Goal: Task Accomplishment & Management: Manage account settings

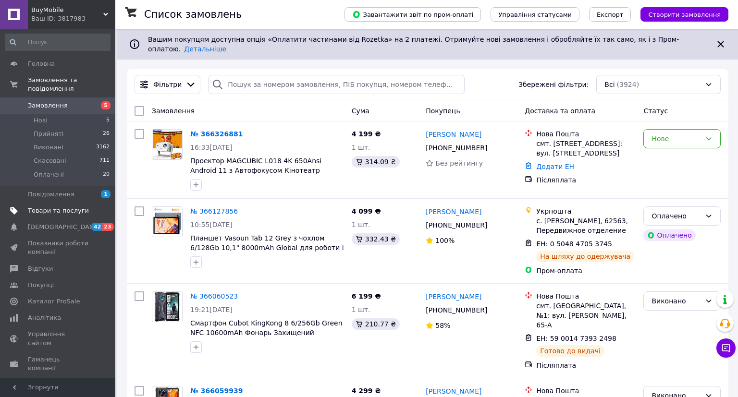
click at [48, 207] on span "Товари та послуги" at bounding box center [58, 211] width 61 height 9
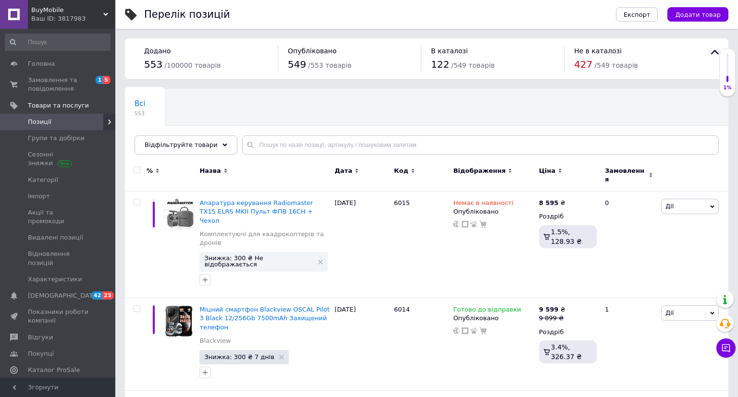
click at [141, 170] on div at bounding box center [136, 170] width 19 height 7
click at [137, 170] on input "checkbox" at bounding box center [137, 170] width 6 height 6
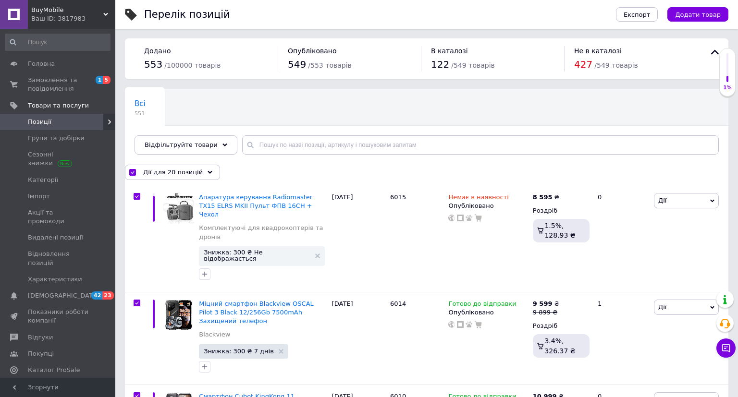
checkbox input "true"
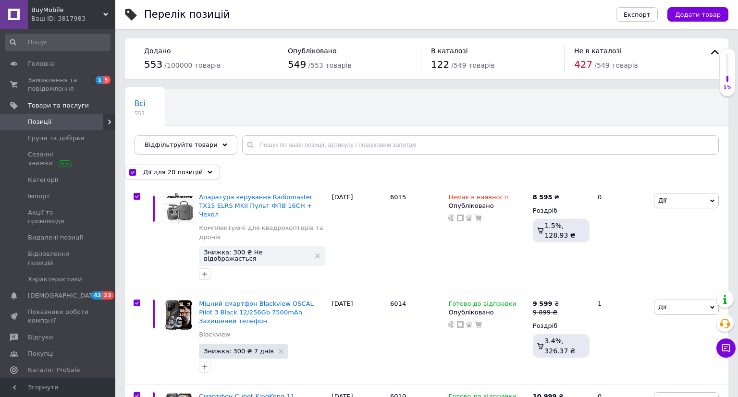
checkbox input "true"
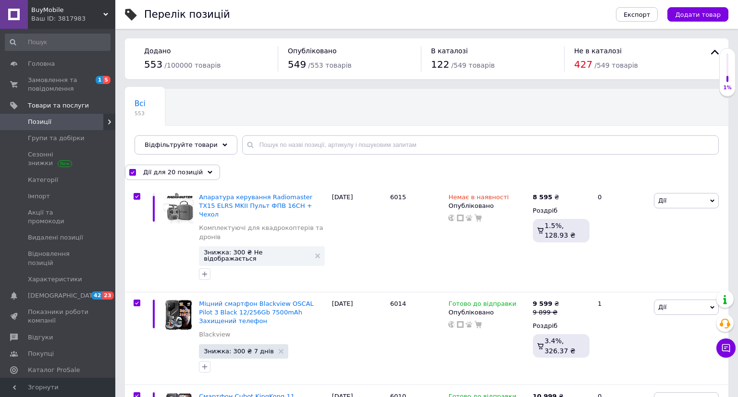
checkbox input "true"
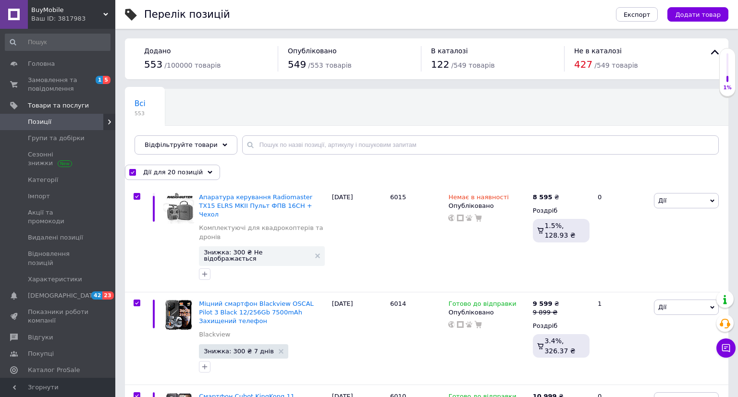
checkbox input "true"
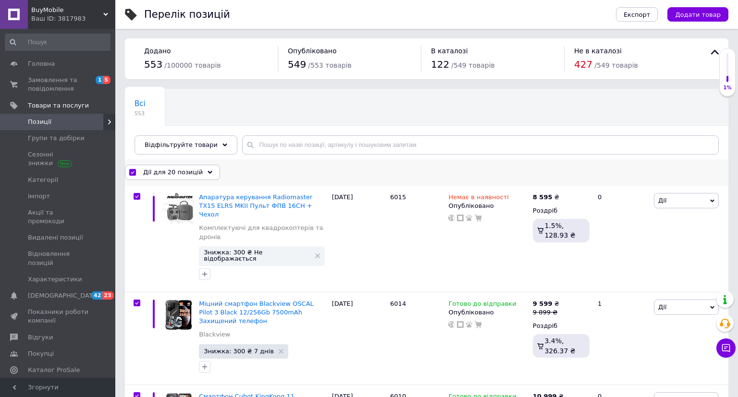
click at [196, 172] on div "Дії для 20 позицій" at bounding box center [172, 172] width 95 height 15
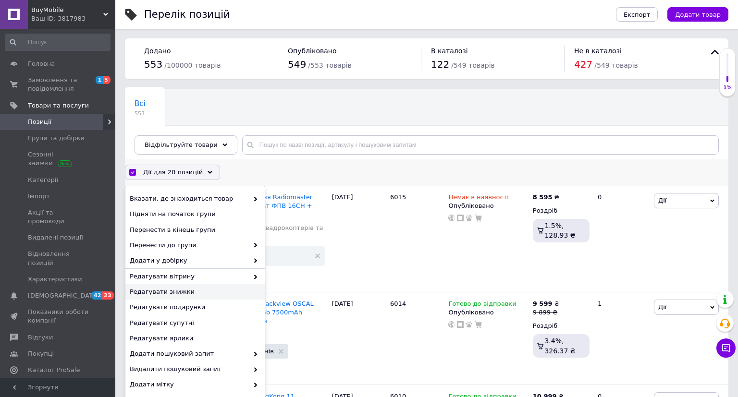
click at [179, 291] on span "Редагувати знижки" at bounding box center [194, 292] width 128 height 9
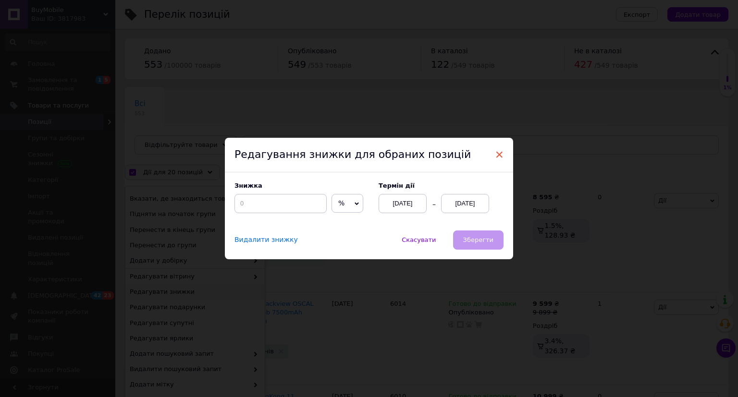
click at [497, 155] on span "×" at bounding box center [499, 154] width 9 height 16
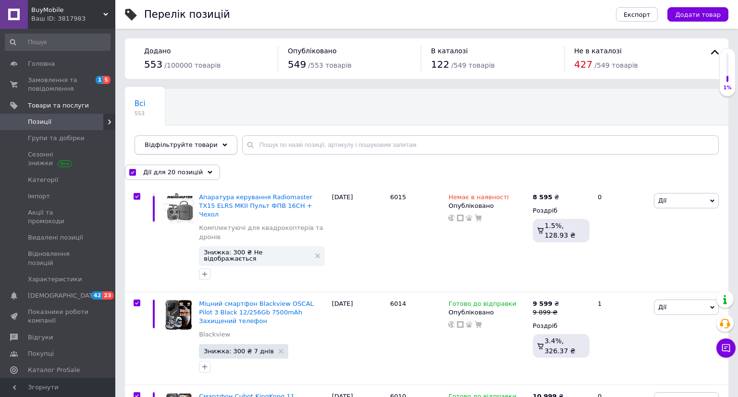
click at [208, 139] on div "Відфільтруйте товари" at bounding box center [185, 144] width 103 height 19
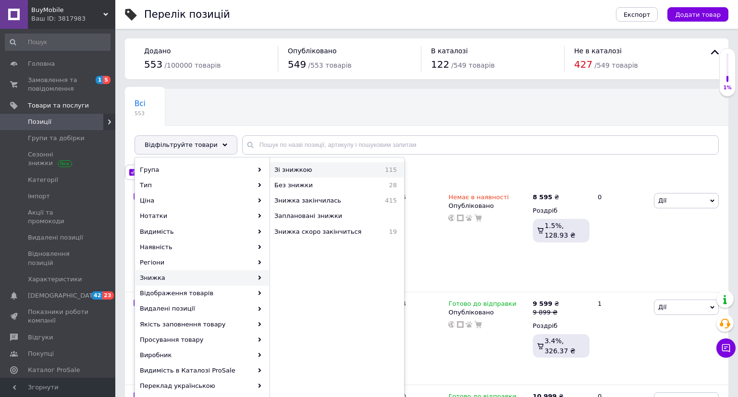
click at [308, 174] on div "Зі знижкою 115" at bounding box center [337, 169] width 134 height 15
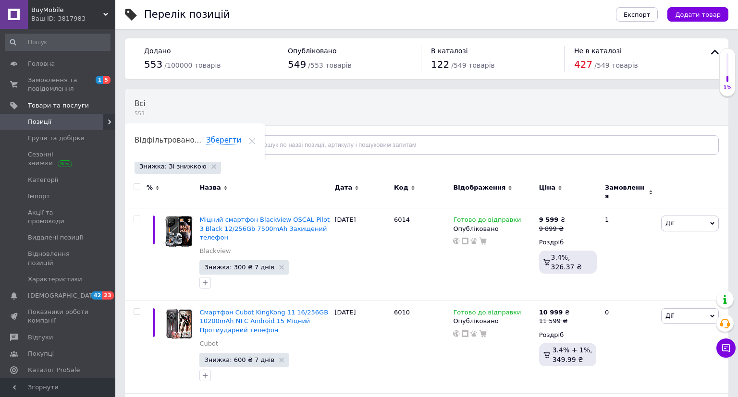
click at [138, 184] on input "checkbox" at bounding box center [137, 187] width 6 height 6
checkbox input "true"
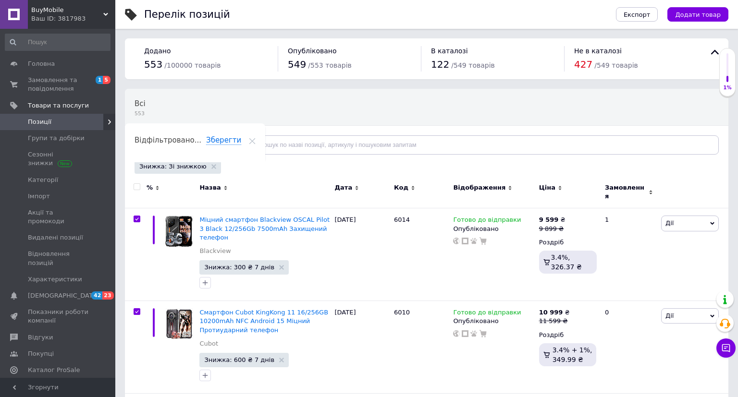
checkbox input "true"
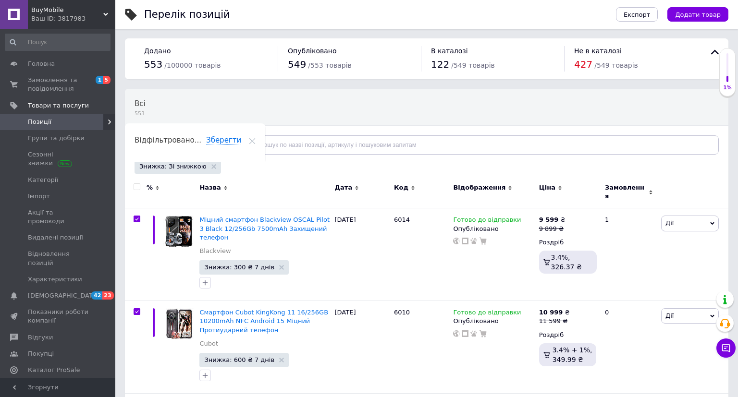
checkbox input "true"
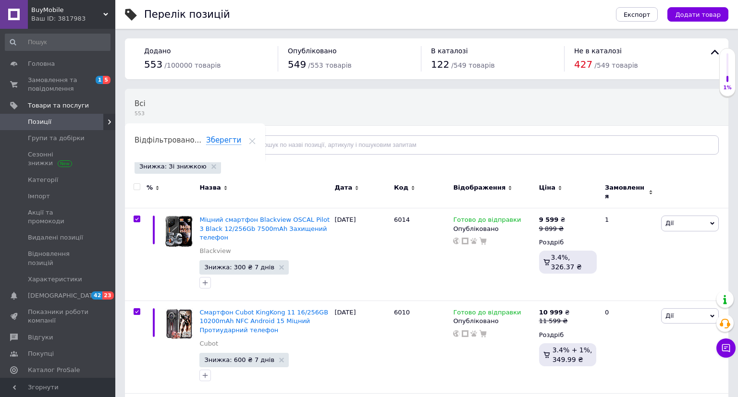
checkbox input "true"
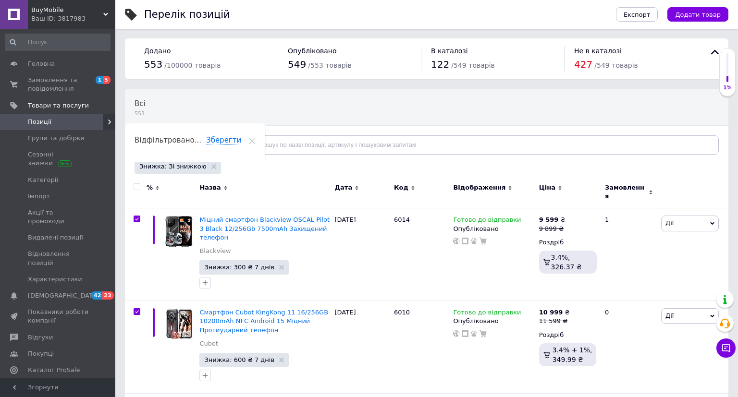
checkbox input "true"
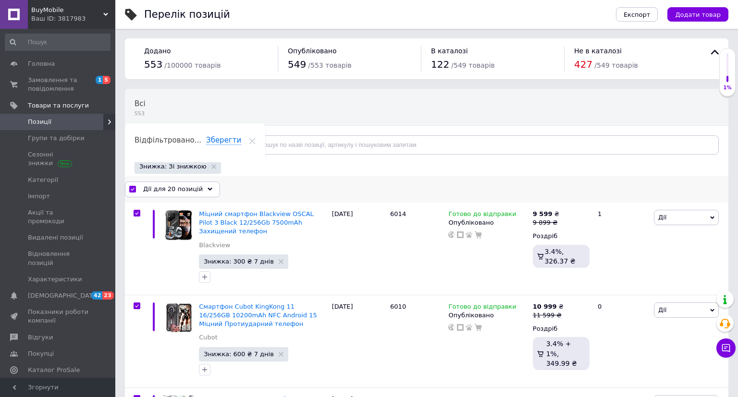
click at [205, 187] on div "Дії для 20 позицій" at bounding box center [172, 189] width 95 height 15
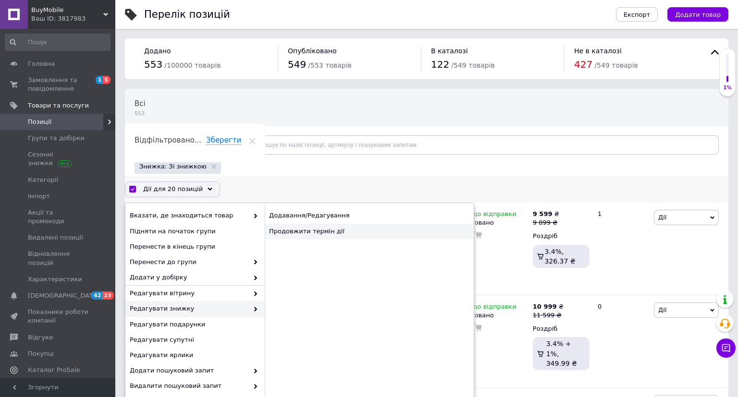
click at [316, 229] on div "Продовжити термін дії" at bounding box center [369, 231] width 209 height 15
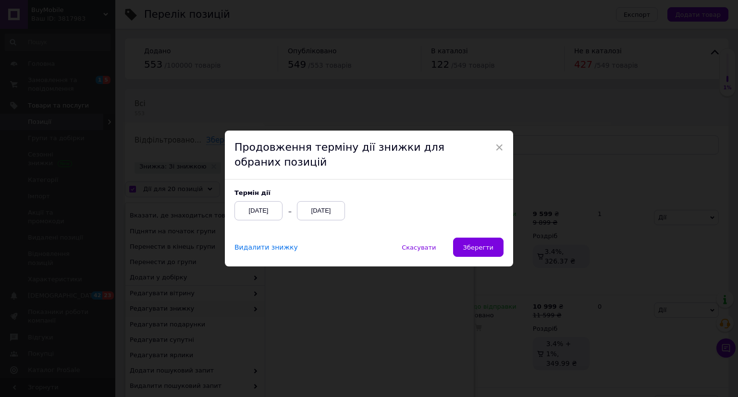
click at [260, 210] on div "[DATE]" at bounding box center [258, 210] width 48 height 19
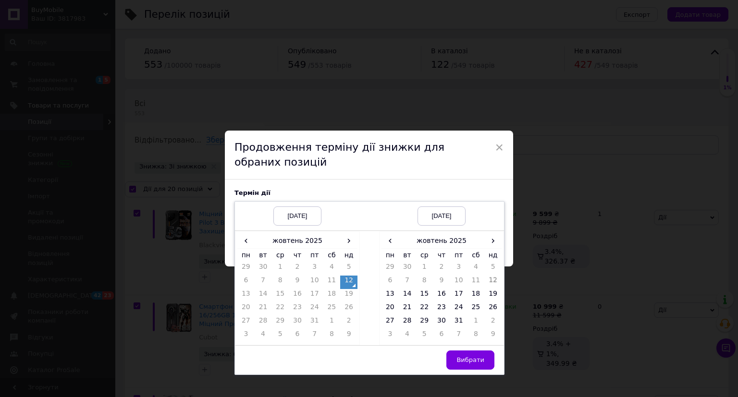
click at [349, 283] on td "12" at bounding box center [348, 282] width 17 height 13
click at [492, 308] on td "26" at bounding box center [492, 309] width 17 height 13
click at [477, 357] on span "Вибрати" at bounding box center [470, 359] width 28 height 7
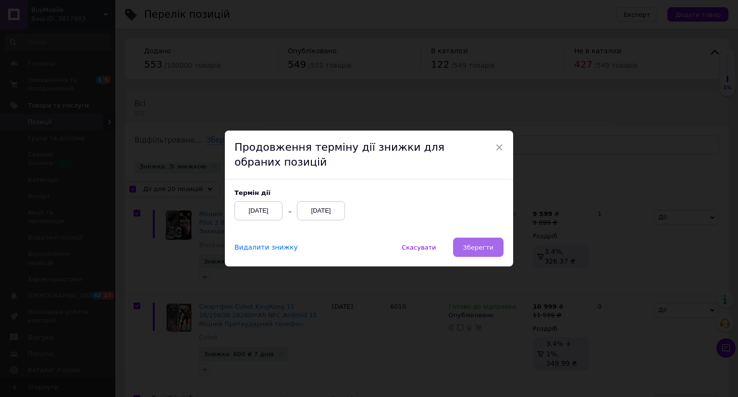
click at [480, 247] on span "Зберегти" at bounding box center [478, 247] width 30 height 7
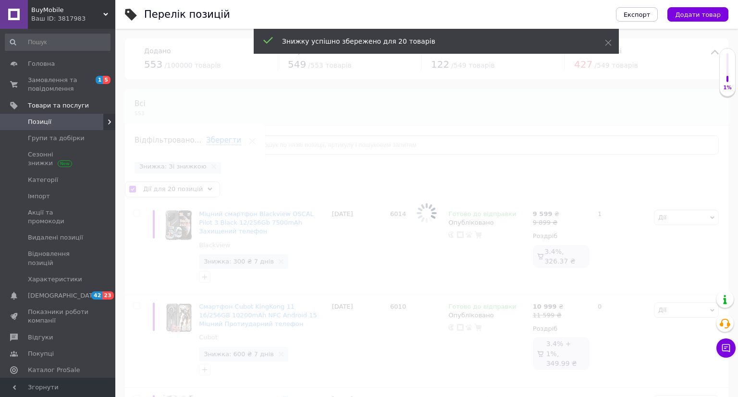
checkbox input "false"
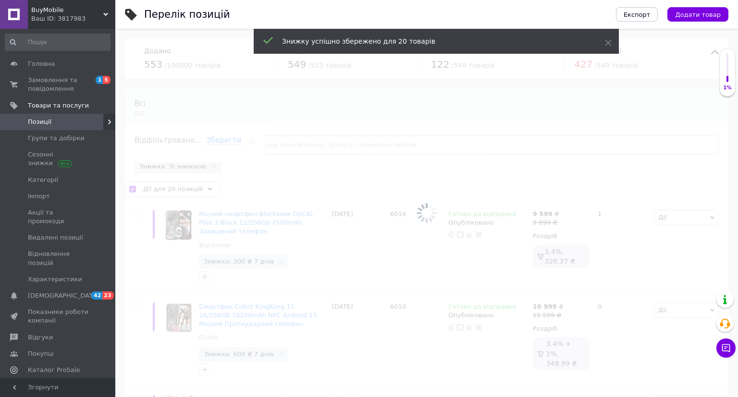
checkbox input "false"
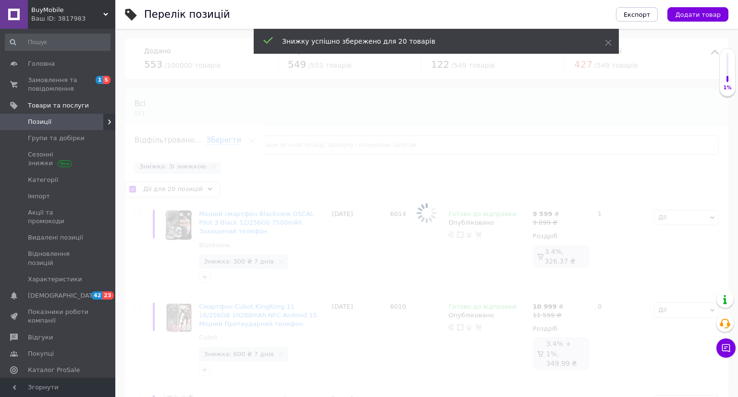
checkbox input "false"
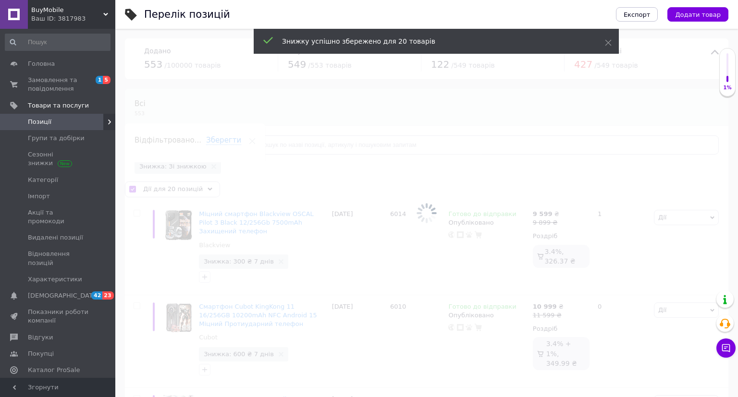
checkbox input "false"
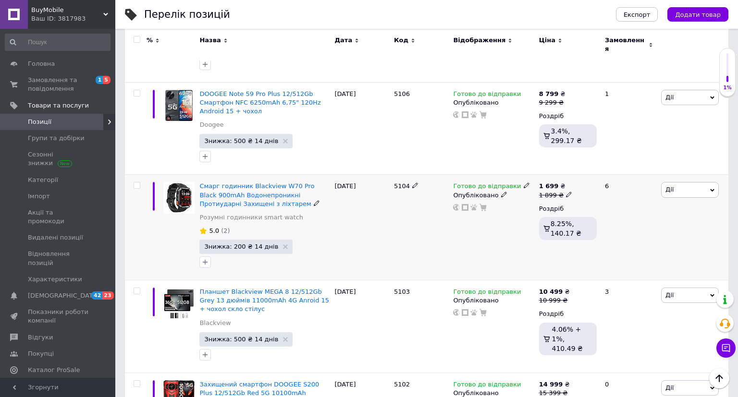
scroll to position [1712, 0]
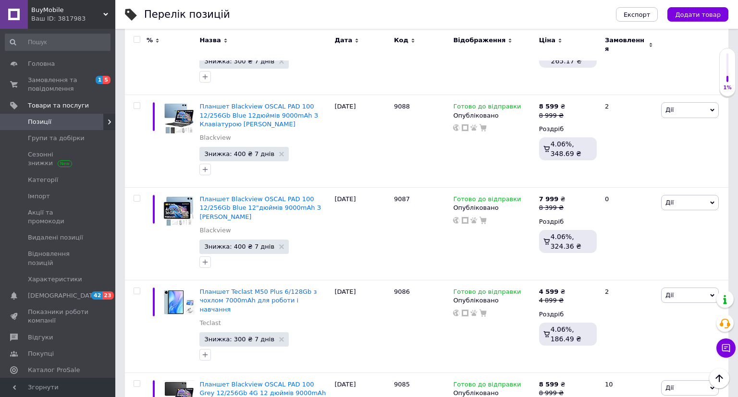
click at [139, 41] on input "checkbox" at bounding box center [137, 39] width 6 height 6
checkbox input "true"
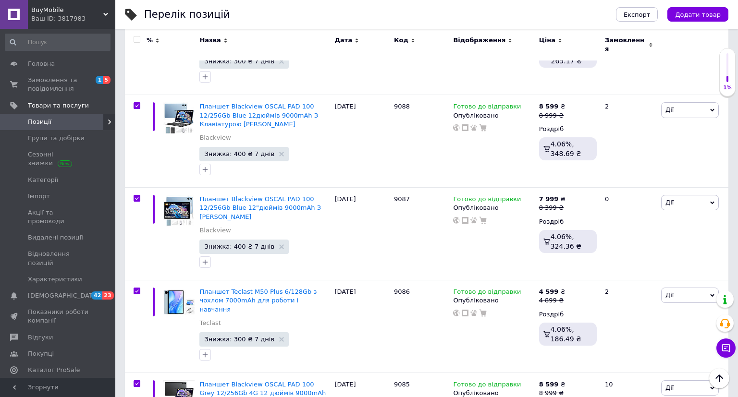
checkbox input "true"
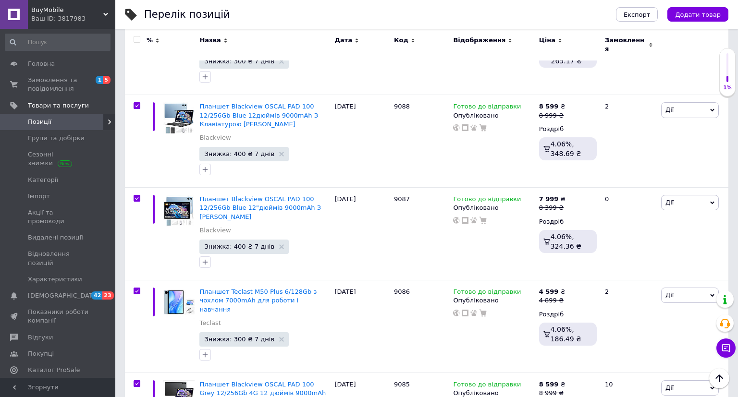
checkbox input "true"
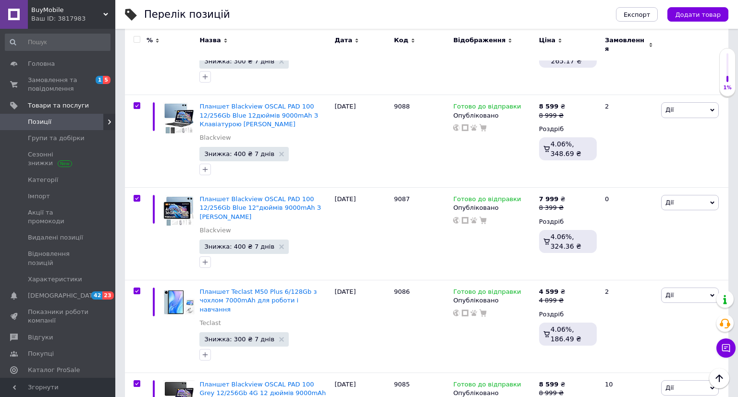
checkbox input "true"
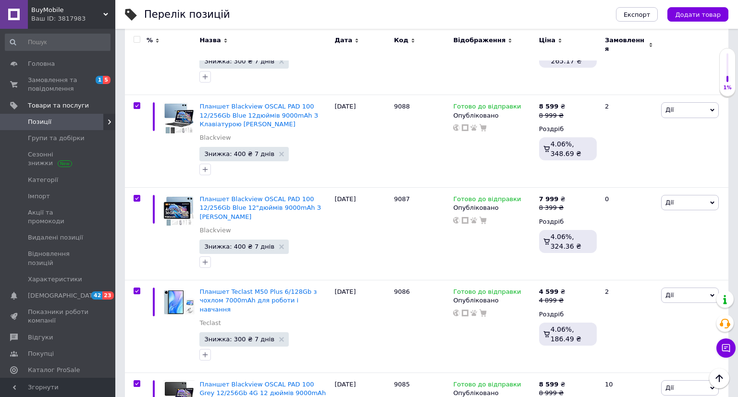
checkbox input "true"
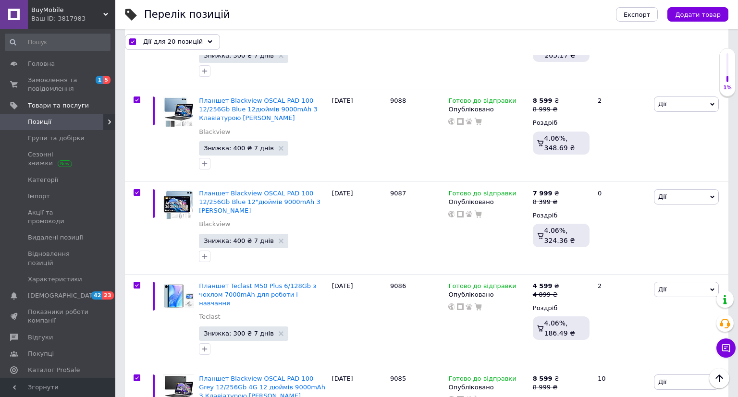
scroll to position [1782, 0]
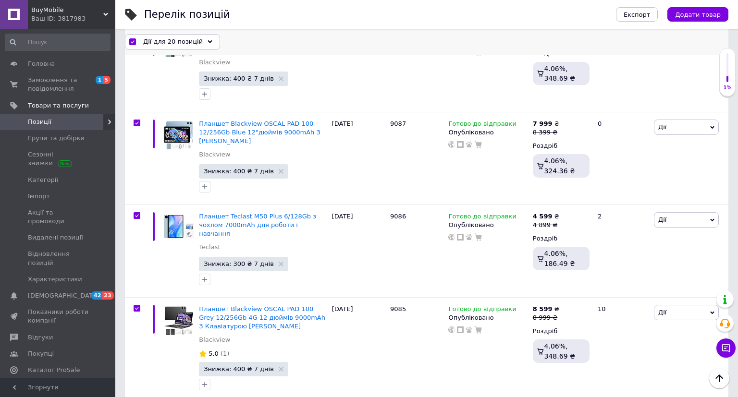
click at [207, 44] on icon at bounding box center [209, 42] width 5 height 5
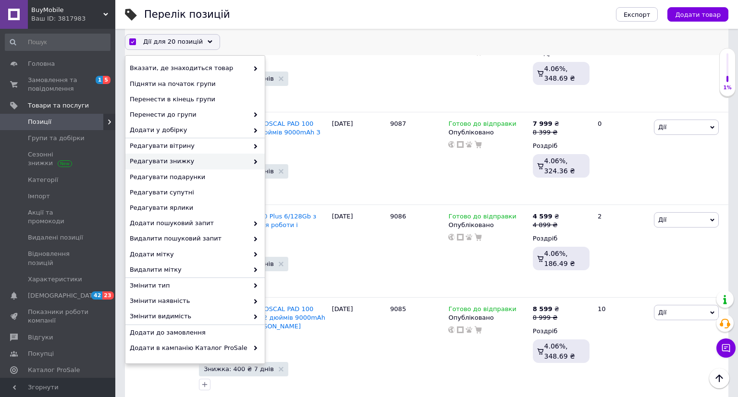
click at [254, 162] on icon at bounding box center [255, 161] width 5 height 5
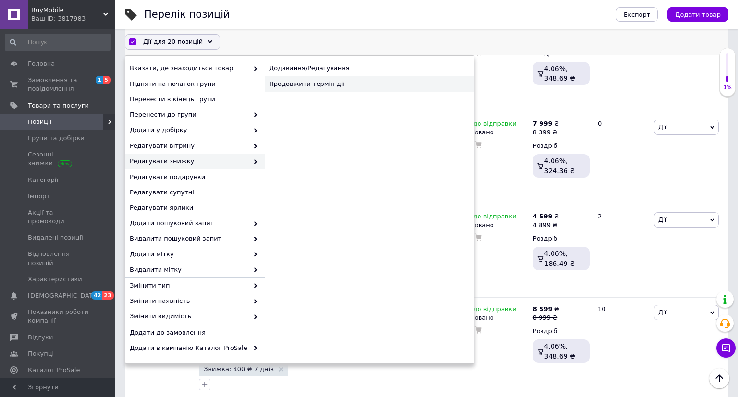
click at [291, 88] on div "Продовжити термін дії" at bounding box center [369, 83] width 209 height 15
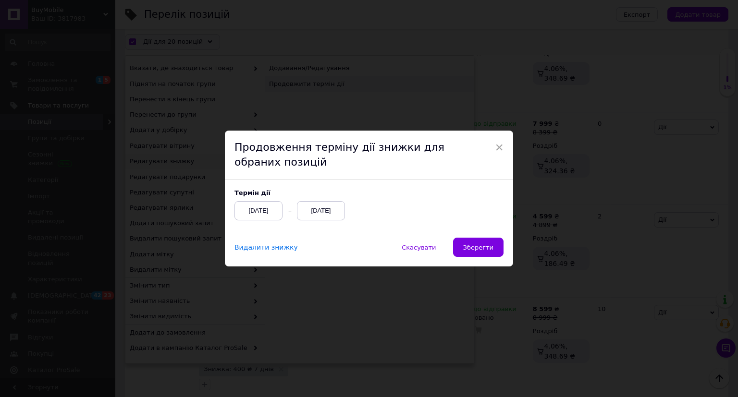
scroll to position [1757, 0]
click at [464, 252] on button "Зберегти" at bounding box center [478, 247] width 50 height 19
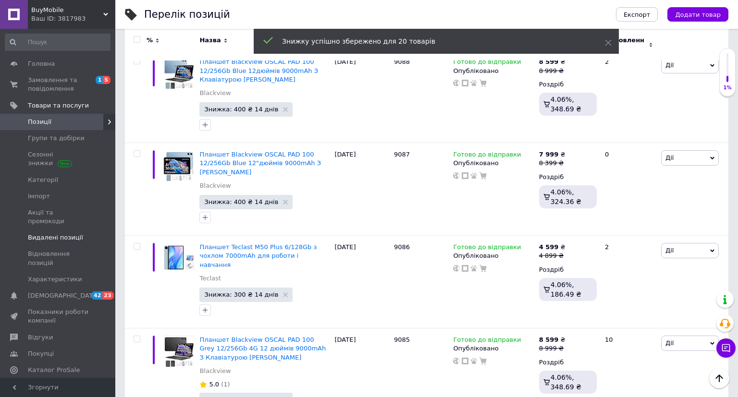
checkbox input "false"
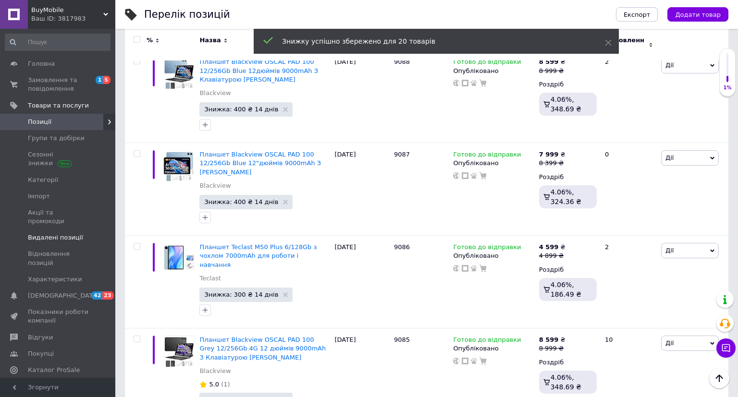
checkbox input "false"
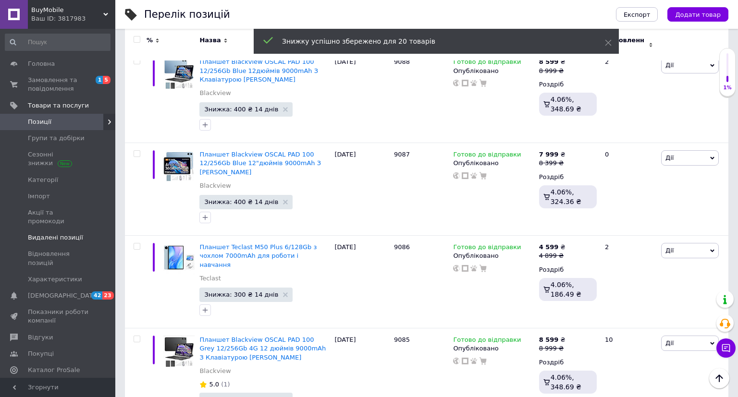
checkbox input "false"
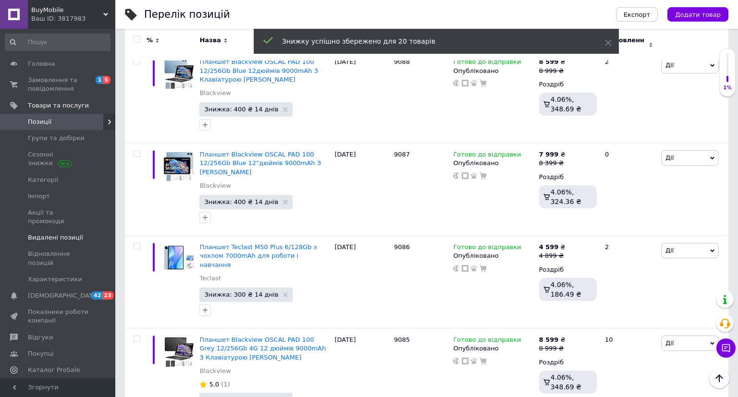
checkbox input "false"
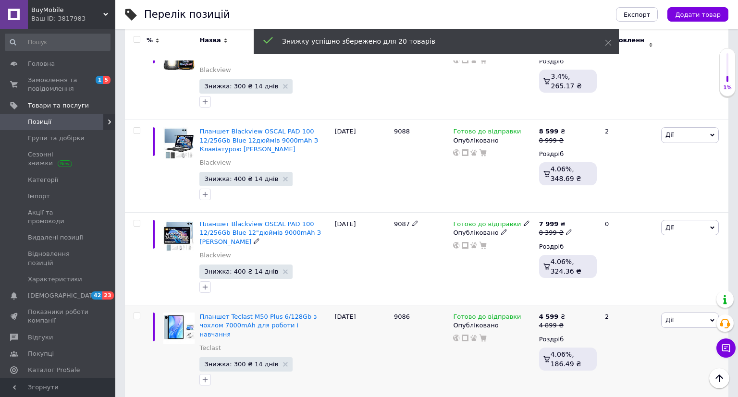
scroll to position [1747, 0]
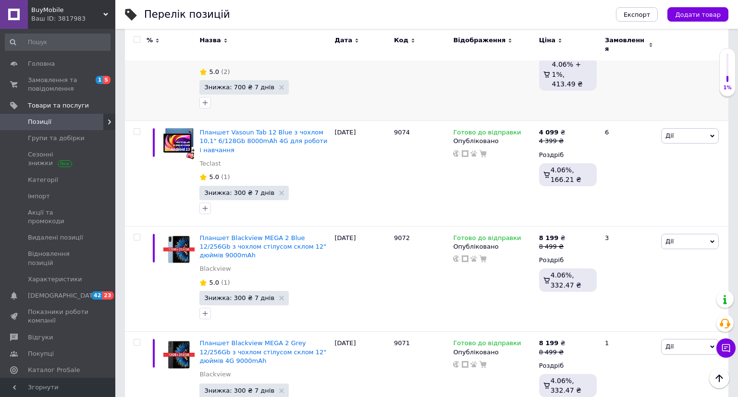
scroll to position [876, 0]
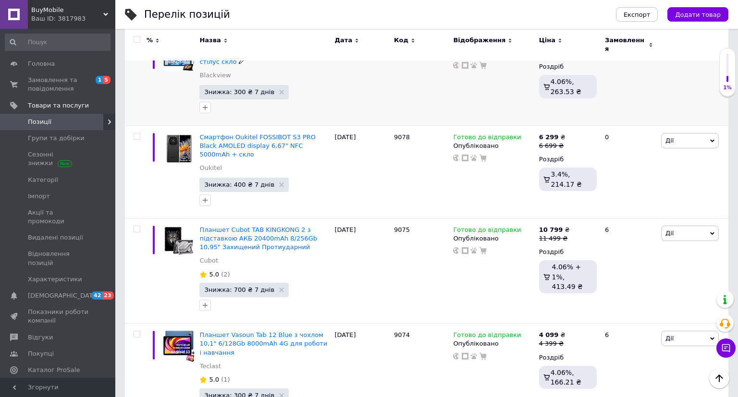
click at [137, 41] on div at bounding box center [136, 79] width 22 height 93
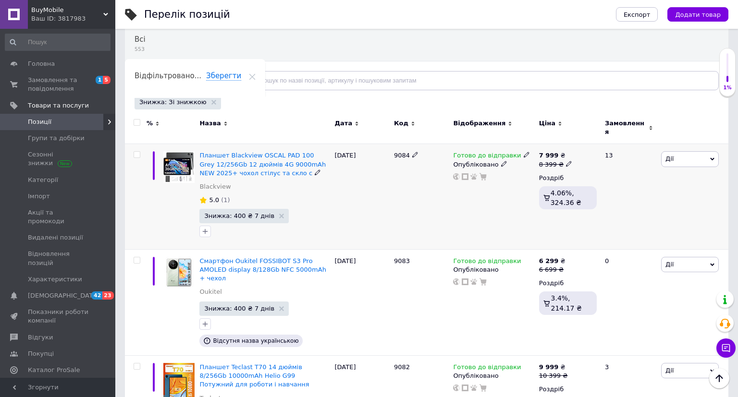
scroll to position [0, 0]
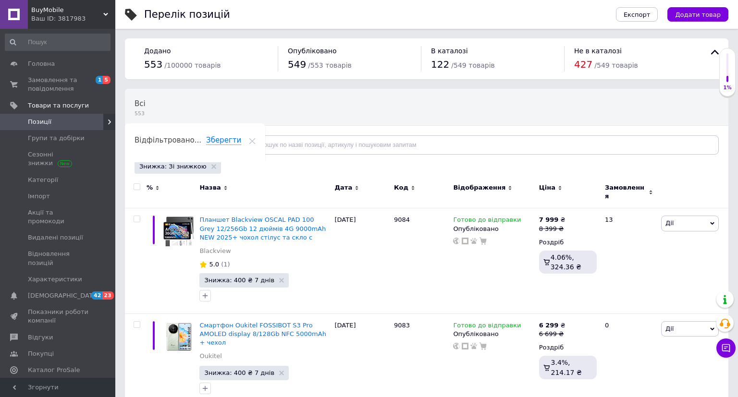
click at [135, 188] on input "checkbox" at bounding box center [137, 187] width 6 height 6
checkbox input "true"
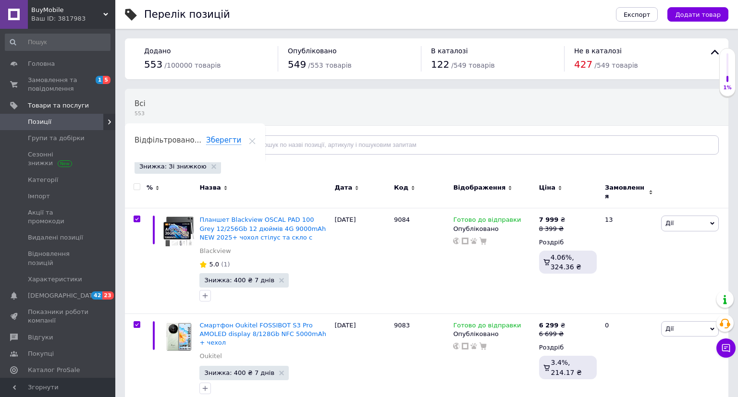
checkbox input "true"
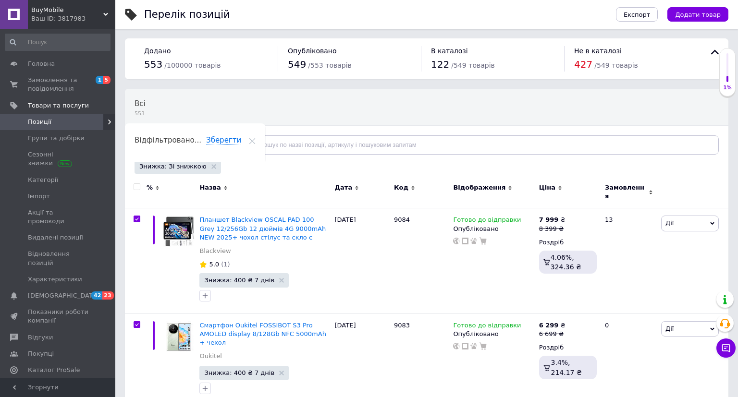
checkbox input "true"
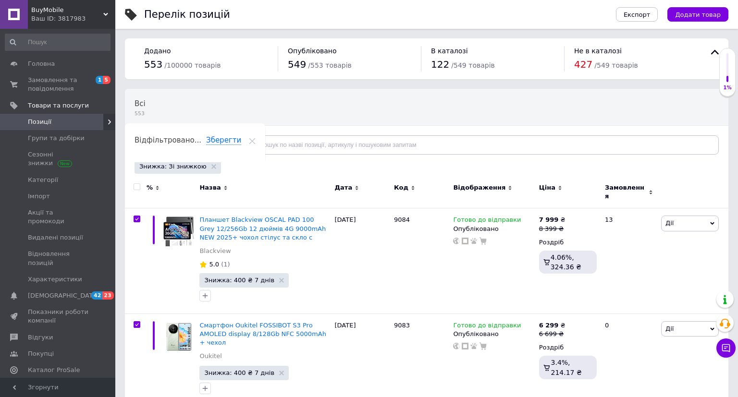
checkbox input "true"
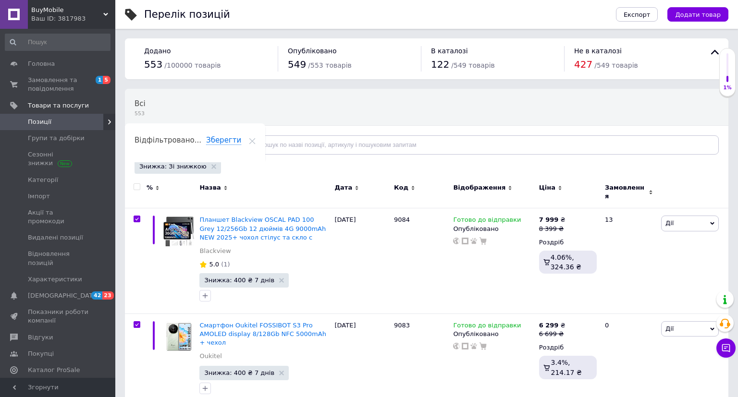
checkbox input "true"
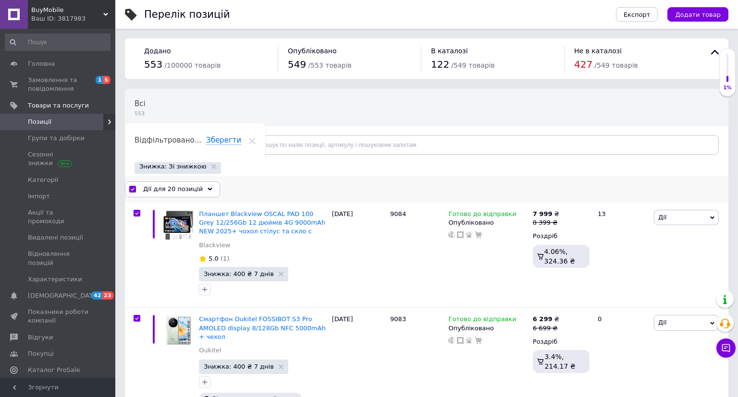
click at [207, 187] on icon at bounding box center [209, 189] width 5 height 5
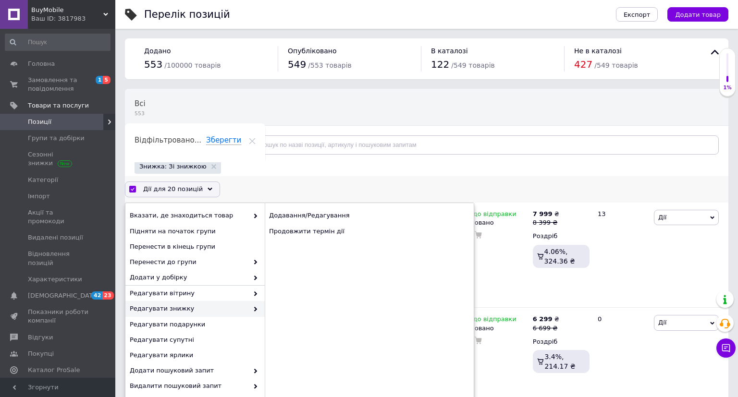
click at [203, 306] on span "Редагувати знижку" at bounding box center [189, 308] width 119 height 9
click at [313, 226] on div "Продовжити термін дії" at bounding box center [369, 231] width 209 height 15
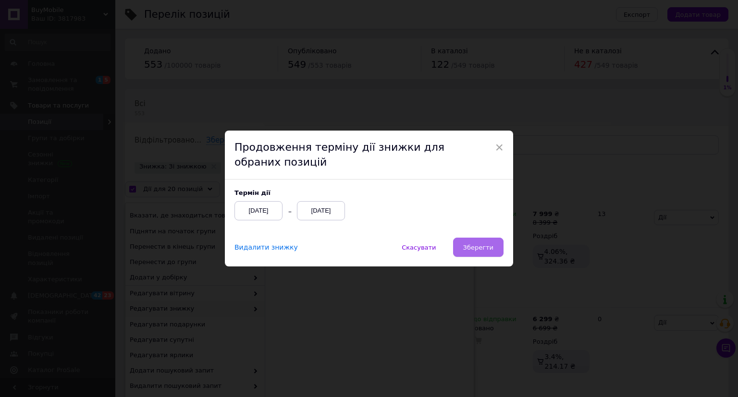
click at [480, 248] on span "Зберегти" at bounding box center [478, 247] width 30 height 7
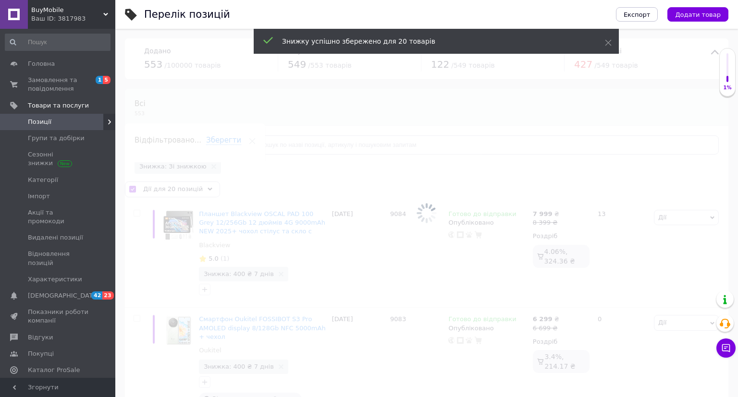
checkbox input "false"
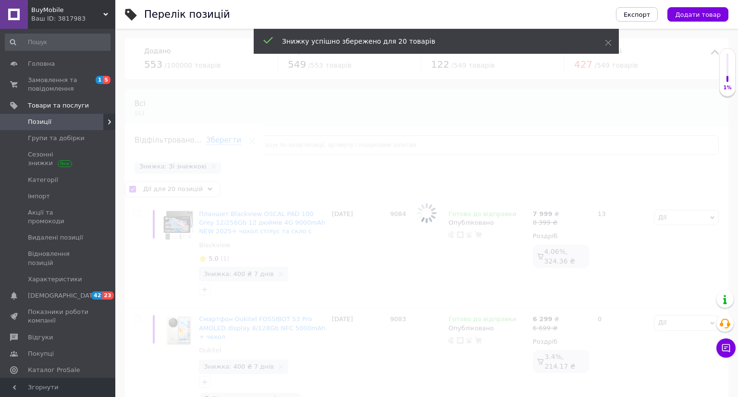
checkbox input "false"
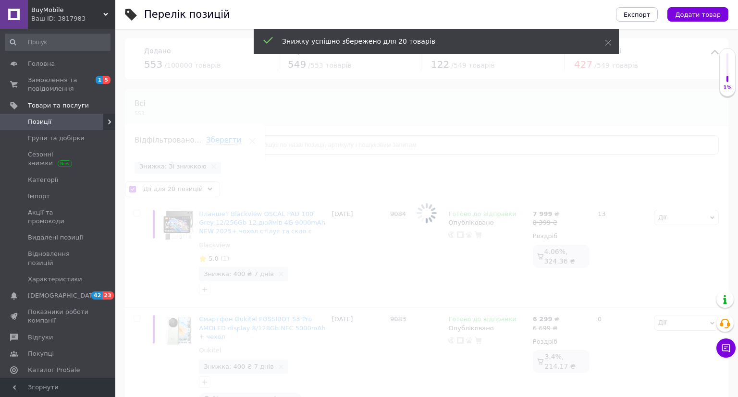
checkbox input "false"
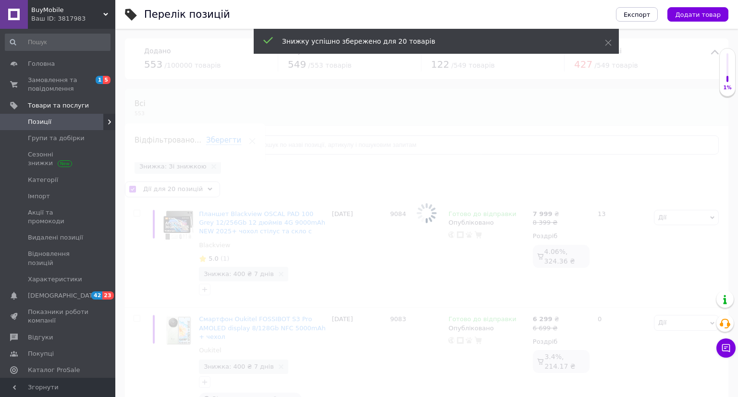
checkbox input "false"
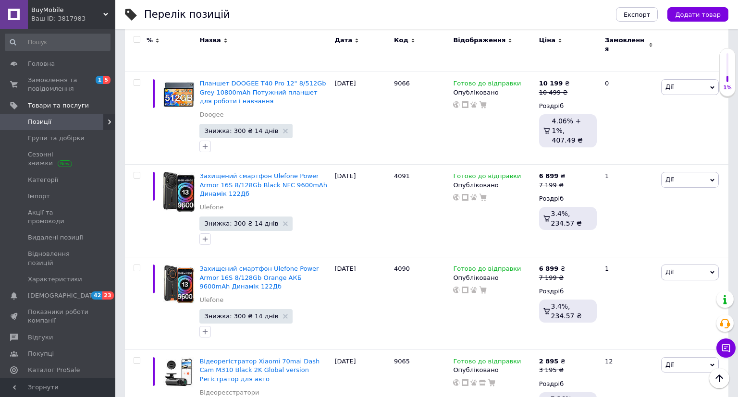
scroll to position [1700, 0]
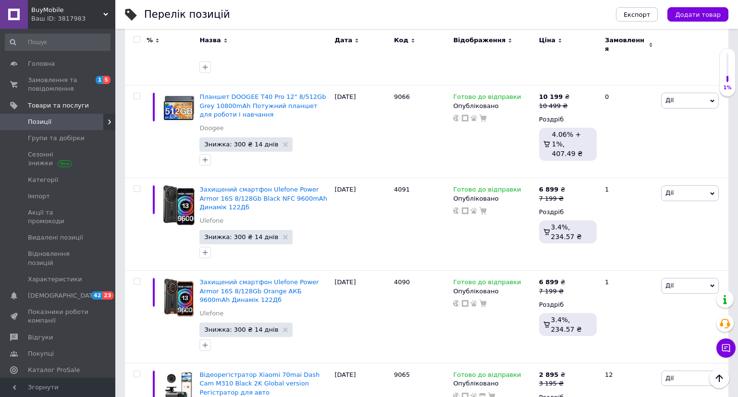
click at [139, 41] on input "checkbox" at bounding box center [137, 39] width 6 height 6
checkbox input "true"
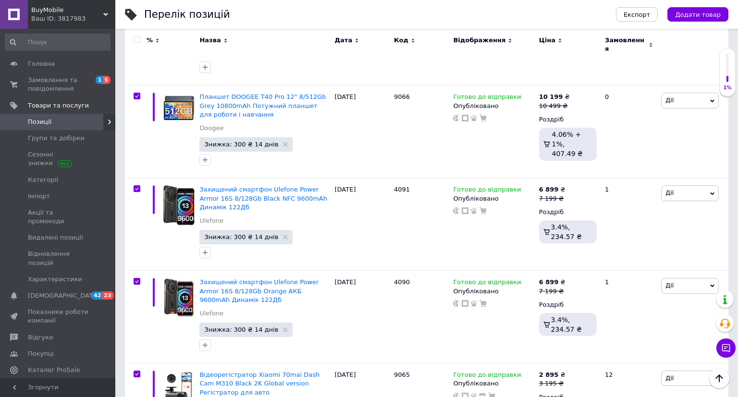
checkbox input "true"
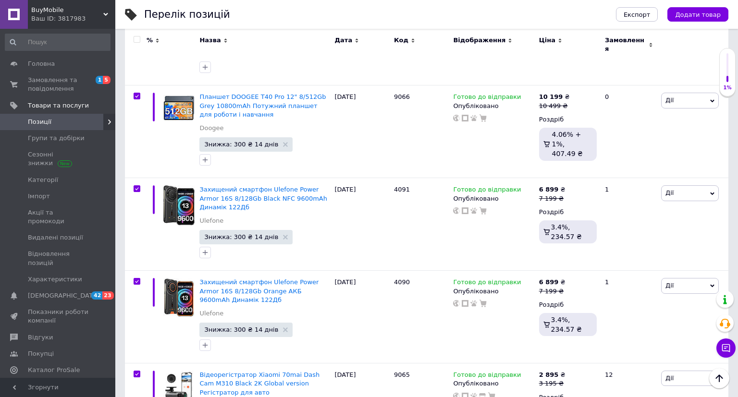
checkbox input "true"
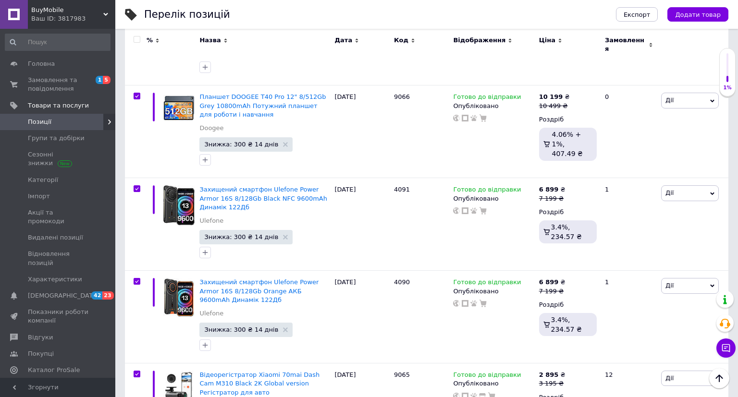
checkbox input "true"
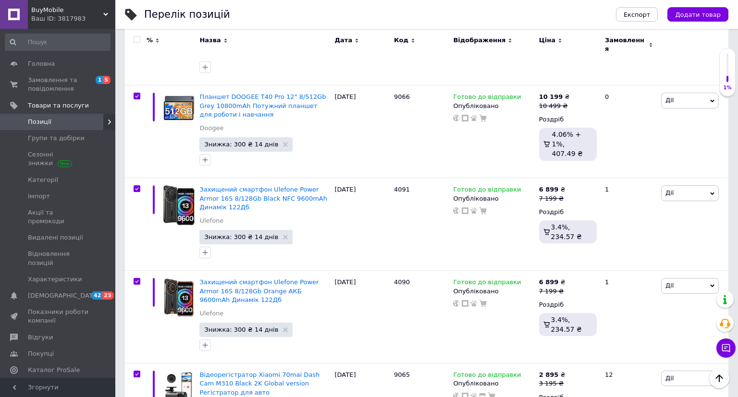
checkbox input "true"
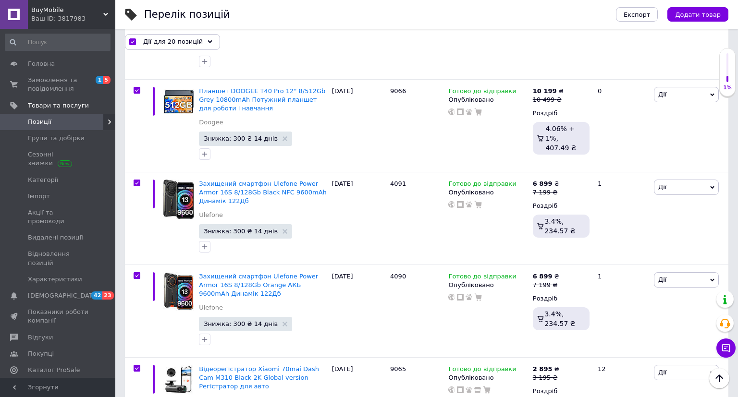
scroll to position [1717, 0]
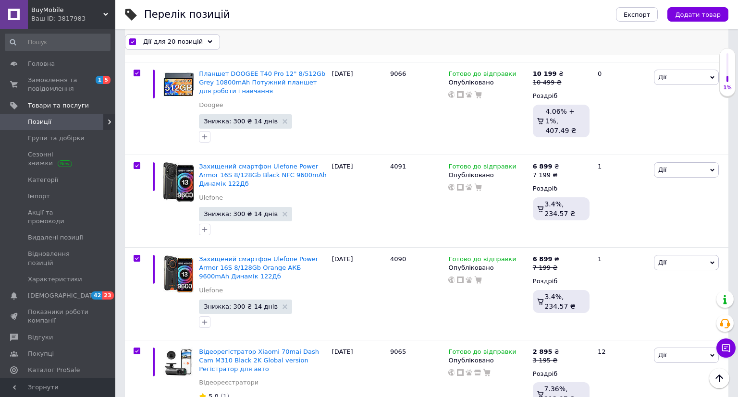
click at [191, 43] on span "Дії для 20 позицій" at bounding box center [173, 41] width 60 height 9
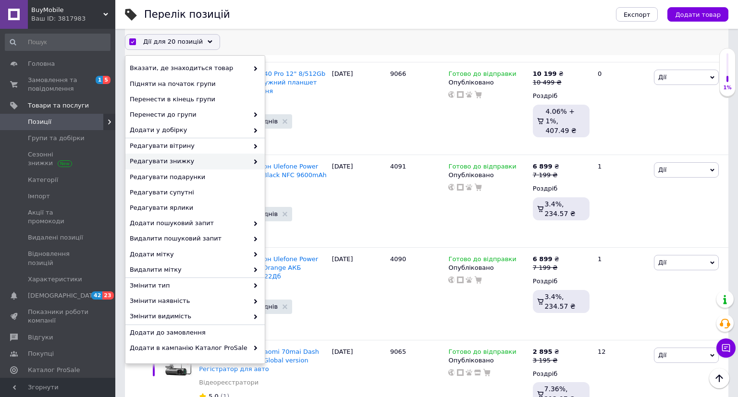
click at [254, 163] on icon at bounding box center [255, 161] width 5 height 5
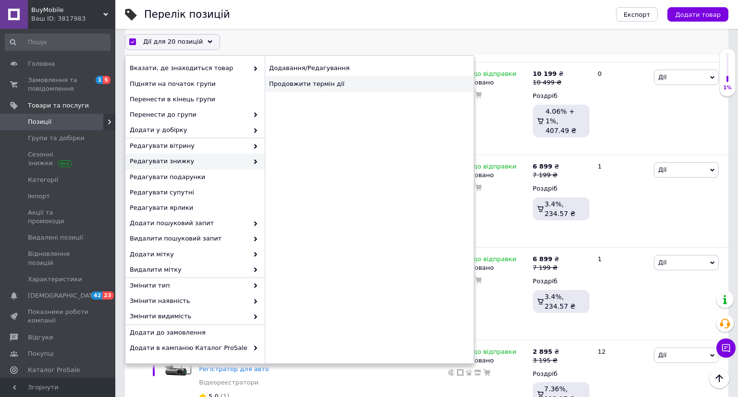
click at [289, 87] on div "Продовжити термін дії" at bounding box center [369, 83] width 209 height 15
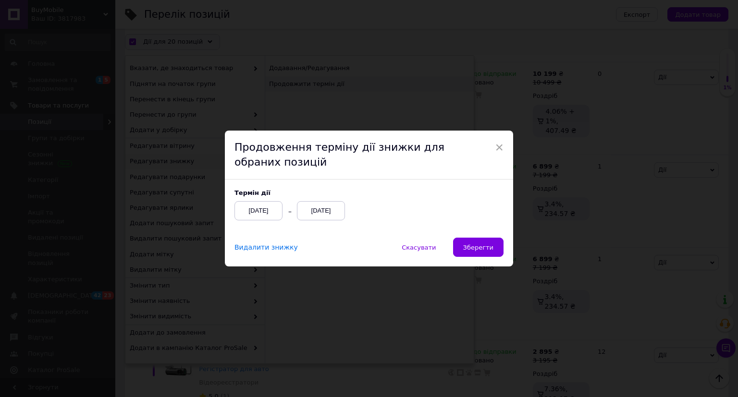
scroll to position [1691, 0]
click at [485, 247] on span "Зберегти" at bounding box center [478, 247] width 30 height 7
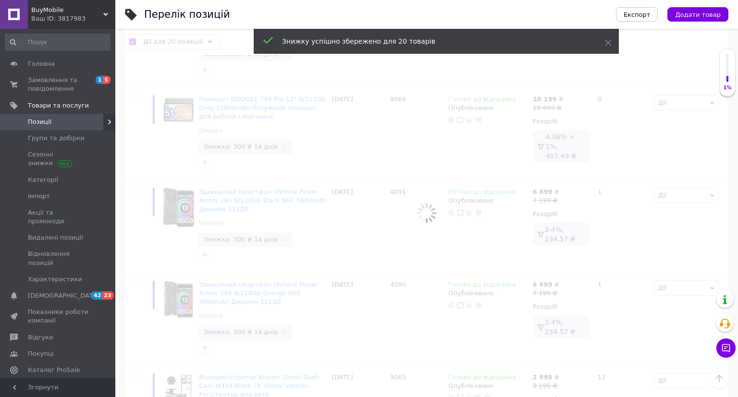
checkbox input "false"
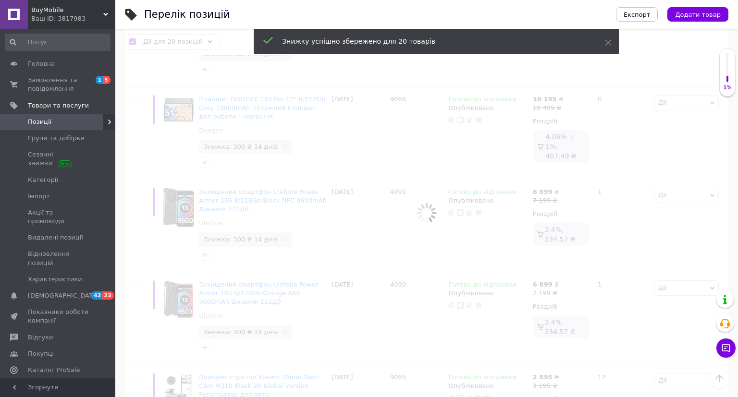
checkbox input "false"
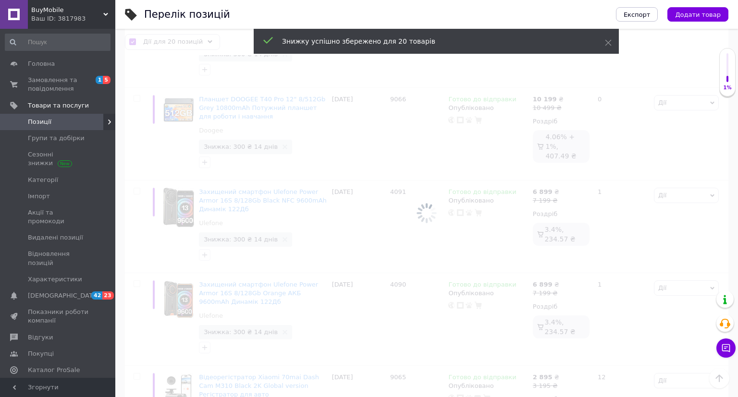
checkbox input "false"
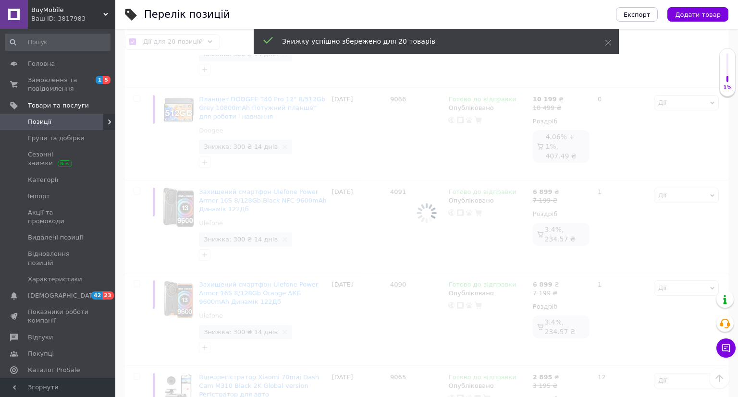
checkbox input "false"
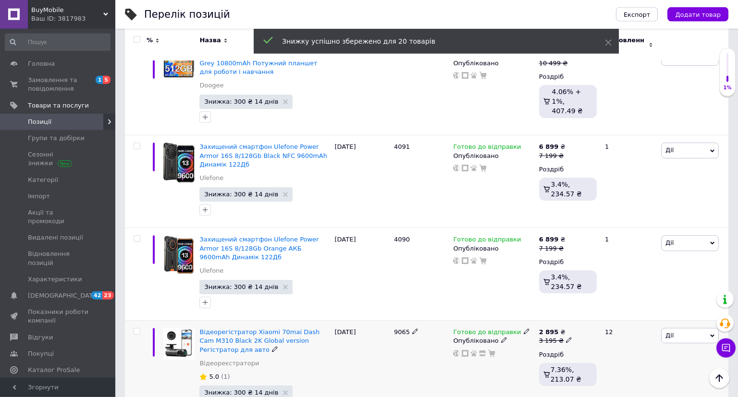
scroll to position [1750, 0]
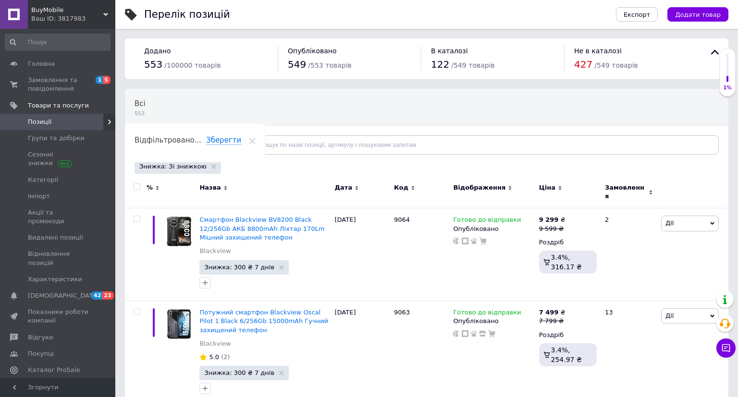
click at [138, 184] on input "checkbox" at bounding box center [137, 187] width 6 height 6
checkbox input "true"
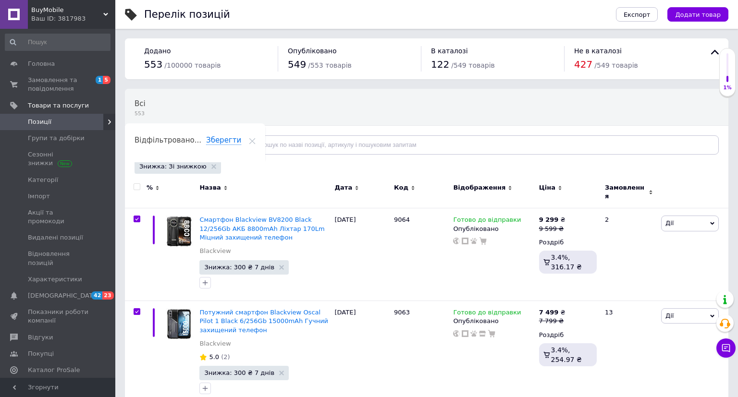
checkbox input "true"
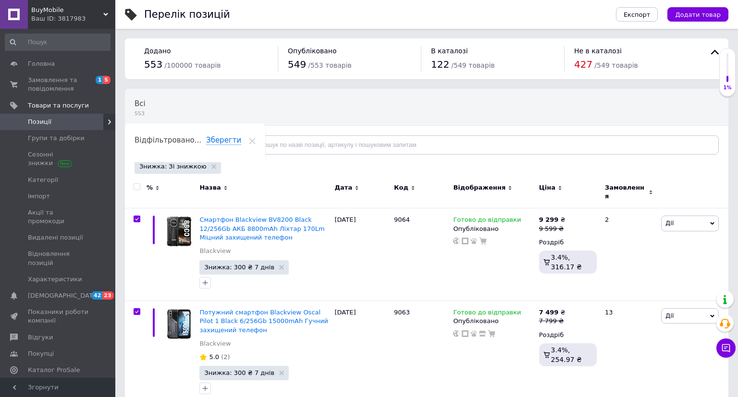
checkbox input "true"
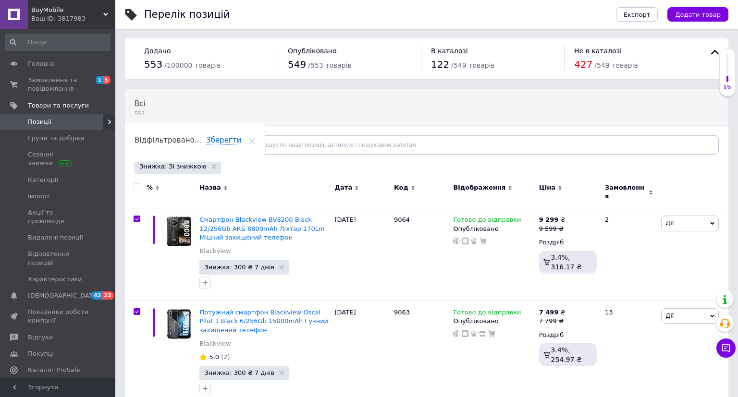
checkbox input "true"
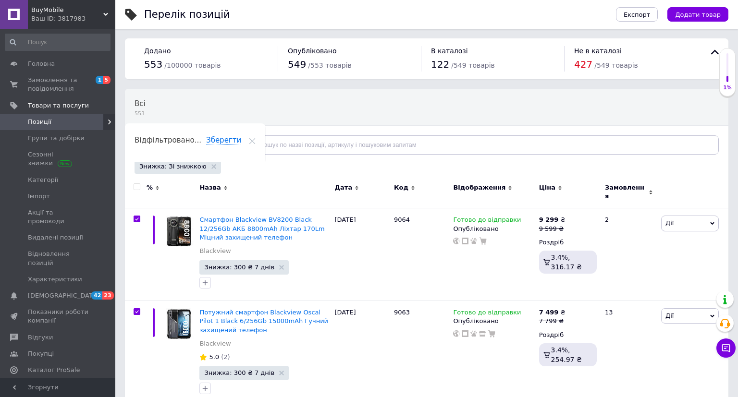
checkbox input "true"
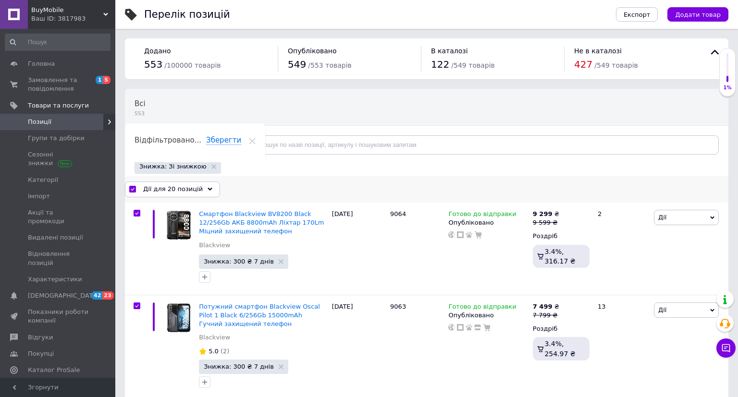
click at [205, 187] on div "Дії для 20 позицій" at bounding box center [172, 189] width 95 height 15
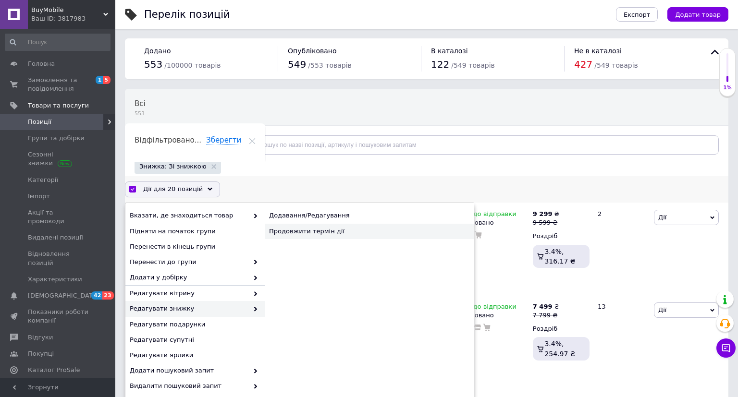
click at [300, 229] on div "Продовжити термін дії" at bounding box center [369, 231] width 209 height 15
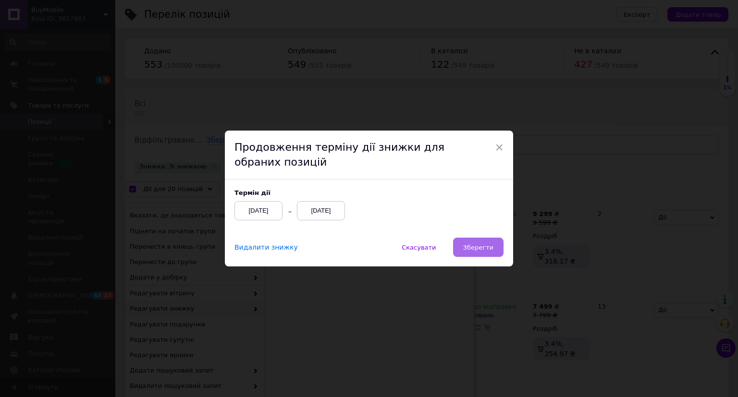
click at [489, 243] on button "Зберегти" at bounding box center [478, 247] width 50 height 19
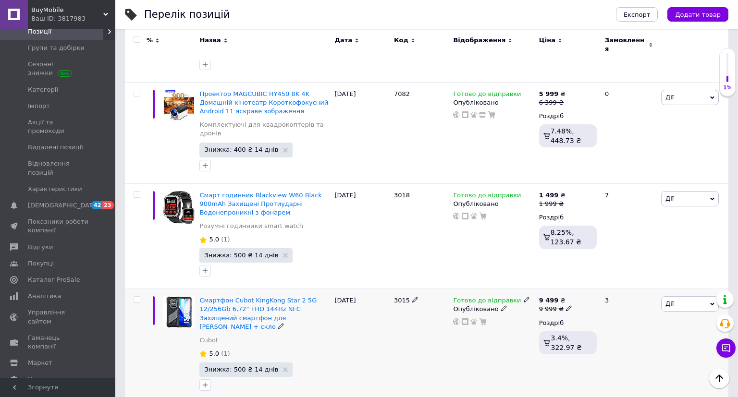
scroll to position [1738, 0]
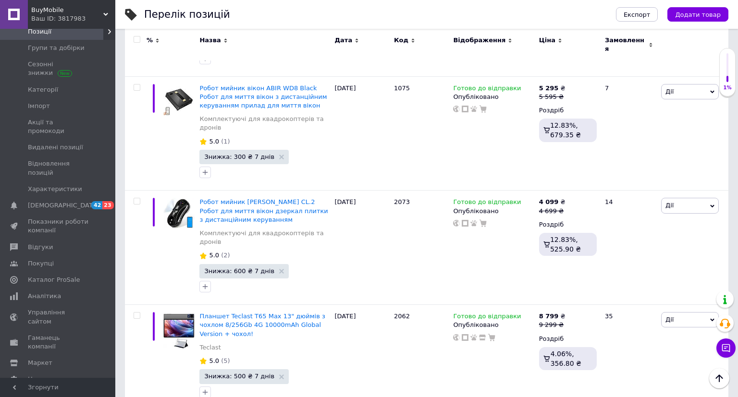
click at [136, 38] on input "checkbox" at bounding box center [137, 39] width 6 height 6
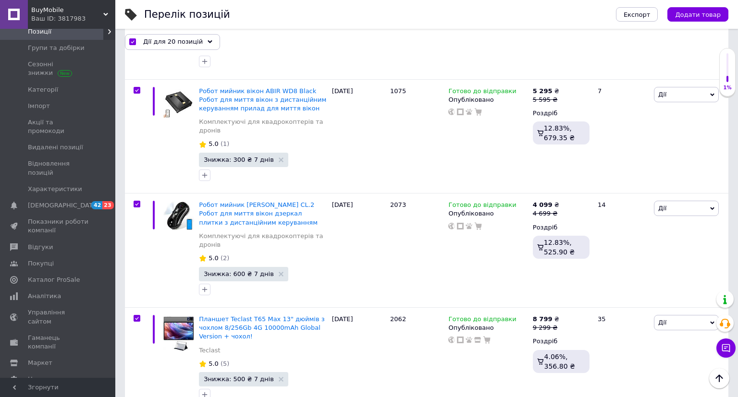
scroll to position [1773, 0]
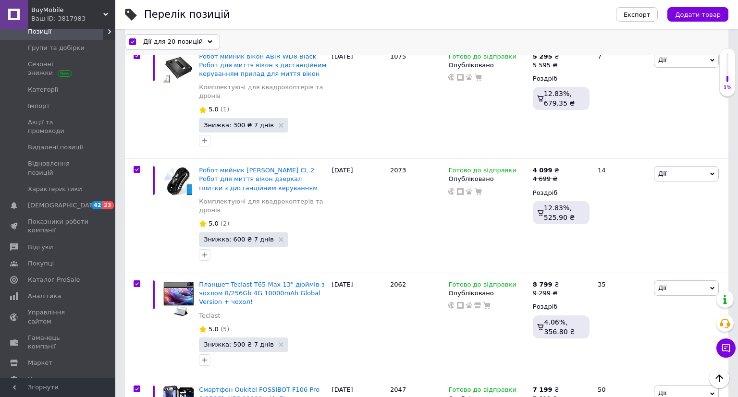
click at [207, 43] on use at bounding box center [209, 41] width 5 height 3
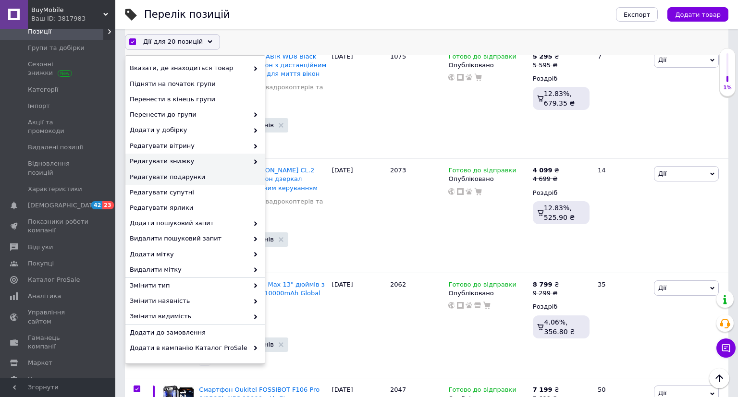
click at [247, 164] on span "Редагувати знижку" at bounding box center [189, 162] width 119 height 9
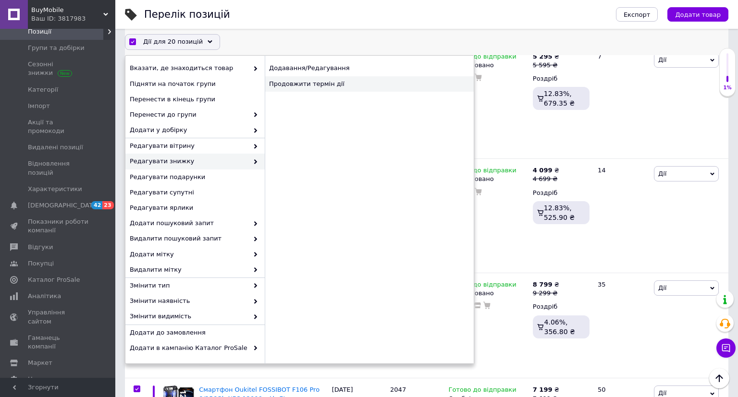
click at [303, 83] on div "Продовжити термін дії" at bounding box center [369, 83] width 209 height 15
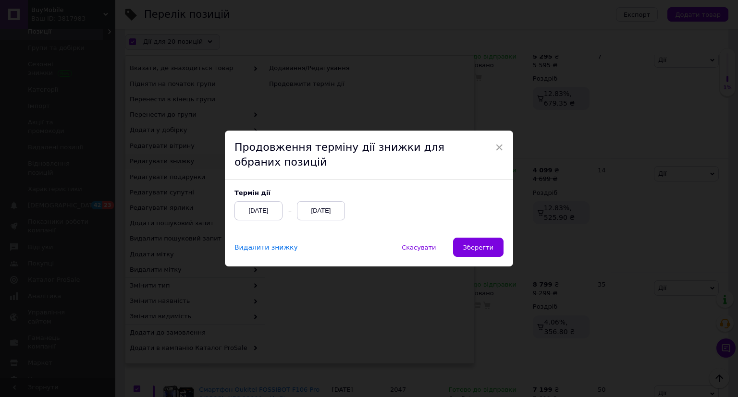
scroll to position [1748, 0]
drag, startPoint x: 486, startPoint y: 258, endPoint x: 484, endPoint y: 241, distance: 17.0
click at [486, 257] on div "Видалити знижку Скасувати   Зберегти" at bounding box center [369, 252] width 288 height 29
click at [483, 239] on button "Зберегти" at bounding box center [478, 247] width 50 height 19
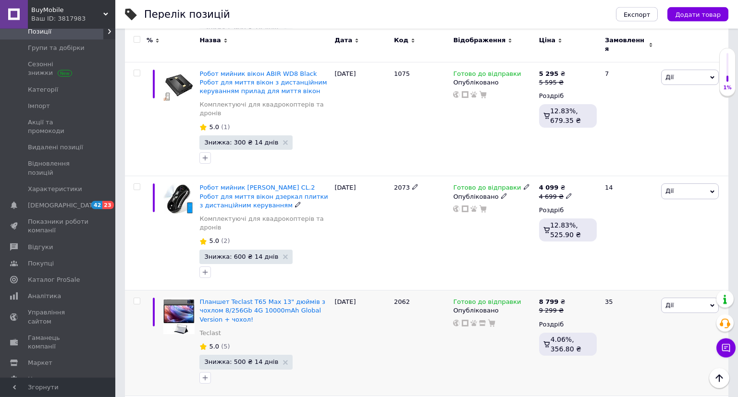
scroll to position [1792, 0]
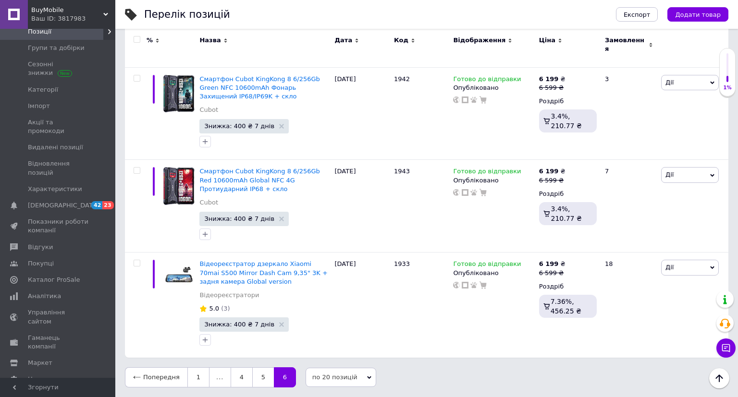
scroll to position [1287, 0]
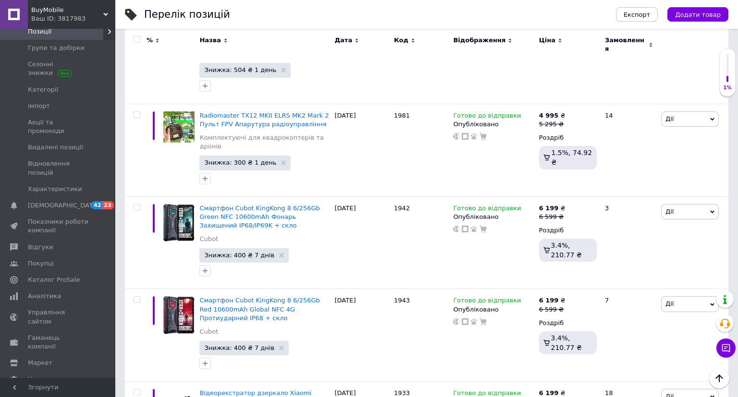
click at [137, 41] on input "checkbox" at bounding box center [137, 39] width 6 height 6
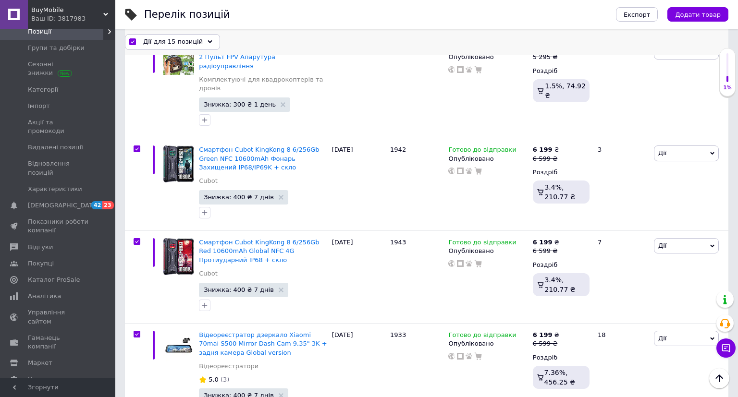
click at [192, 41] on span "Дії для 15 позицій" at bounding box center [173, 41] width 60 height 9
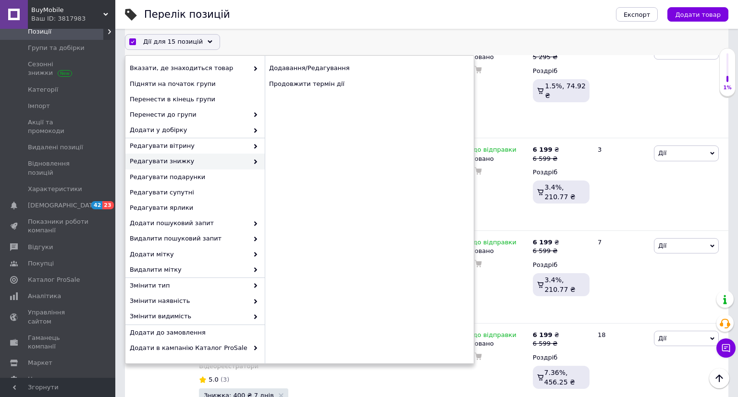
click at [252, 158] on span at bounding box center [253, 162] width 10 height 9
click at [287, 92] on div "Додавання/Редагування Продовжити термін дії" at bounding box center [369, 76] width 209 height 40
click at [291, 83] on div "Продовжити термін дії" at bounding box center [369, 83] width 209 height 15
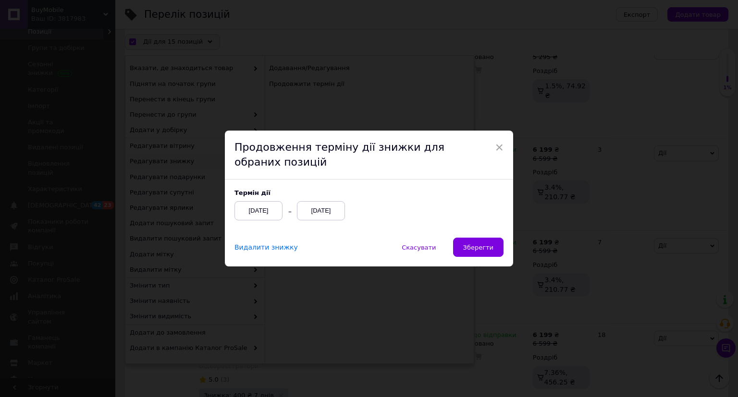
scroll to position [1323, 0]
click at [484, 243] on button "Зберегти" at bounding box center [478, 247] width 50 height 19
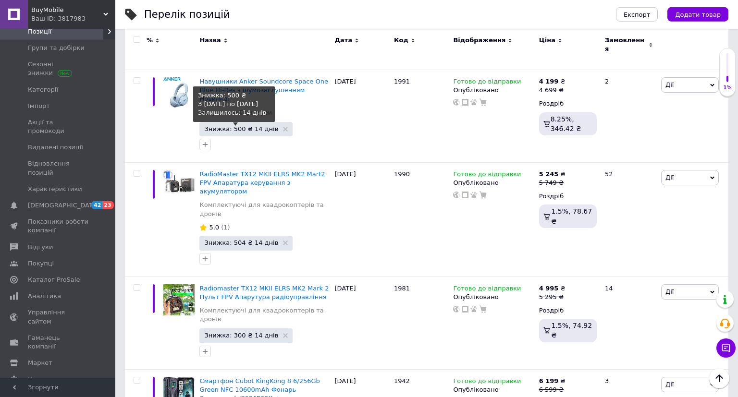
scroll to position [1287, 0]
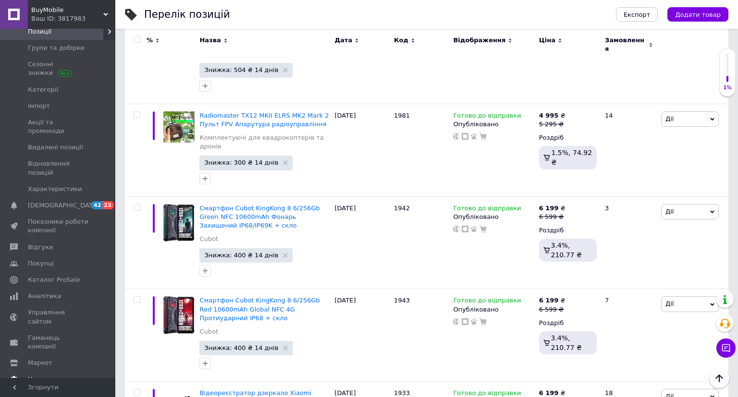
click at [90, 371] on link "Налаштування" at bounding box center [57, 379] width 115 height 16
